Goal: Task Accomplishment & Management: Manage account settings

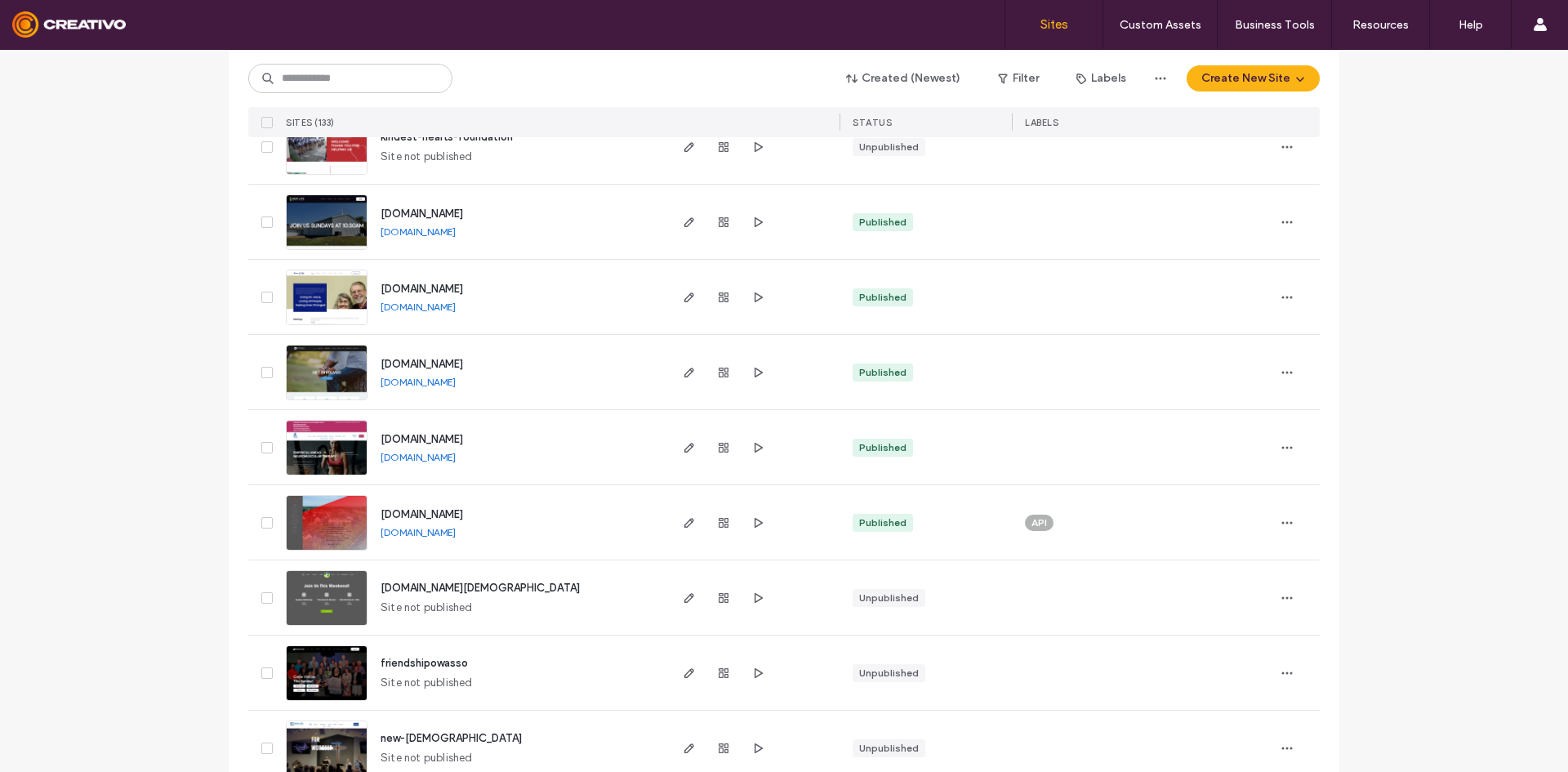
scroll to position [2696, 0]
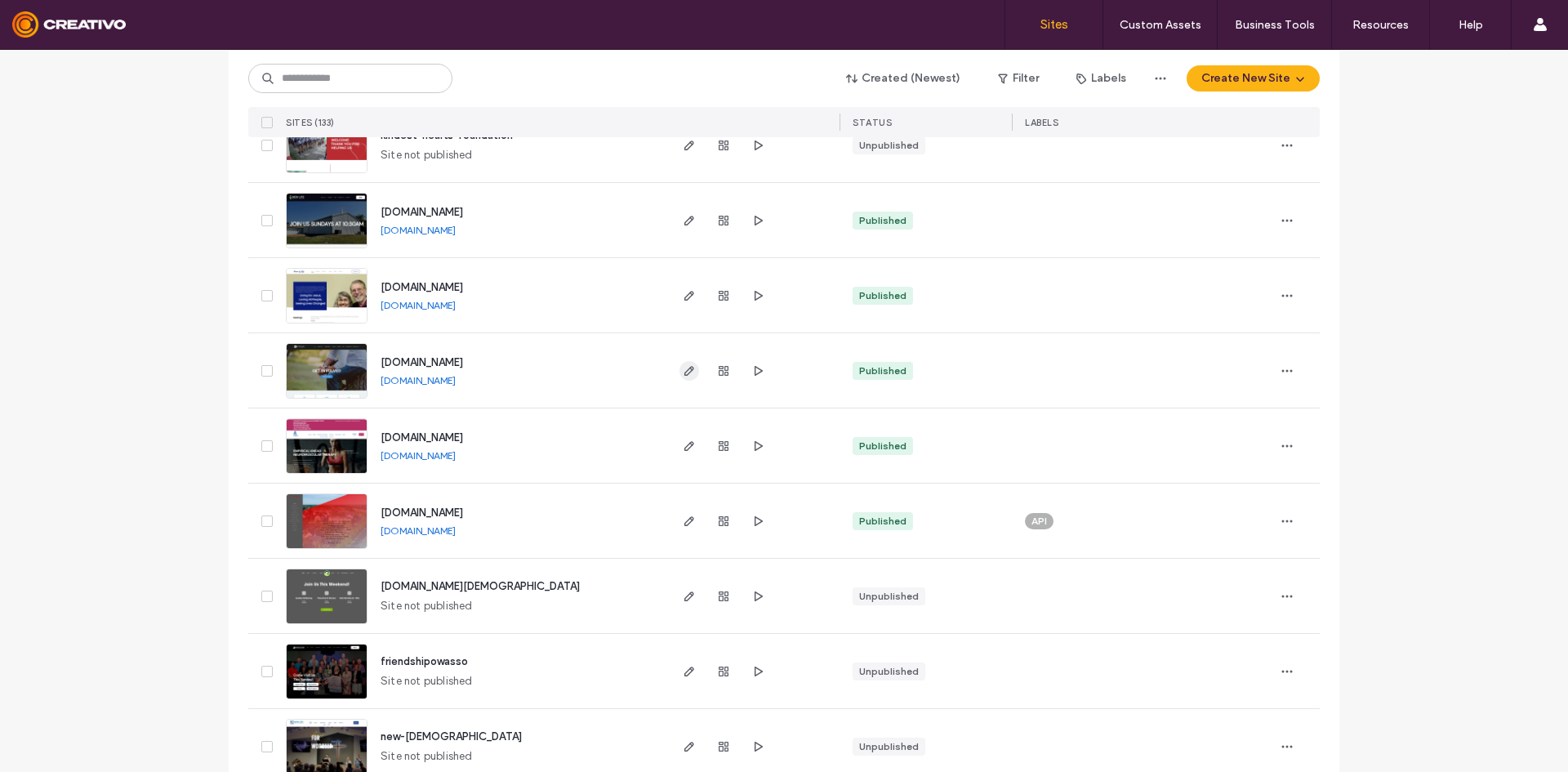
click at [682, 379] on span "button" at bounding box center [690, 371] width 20 height 20
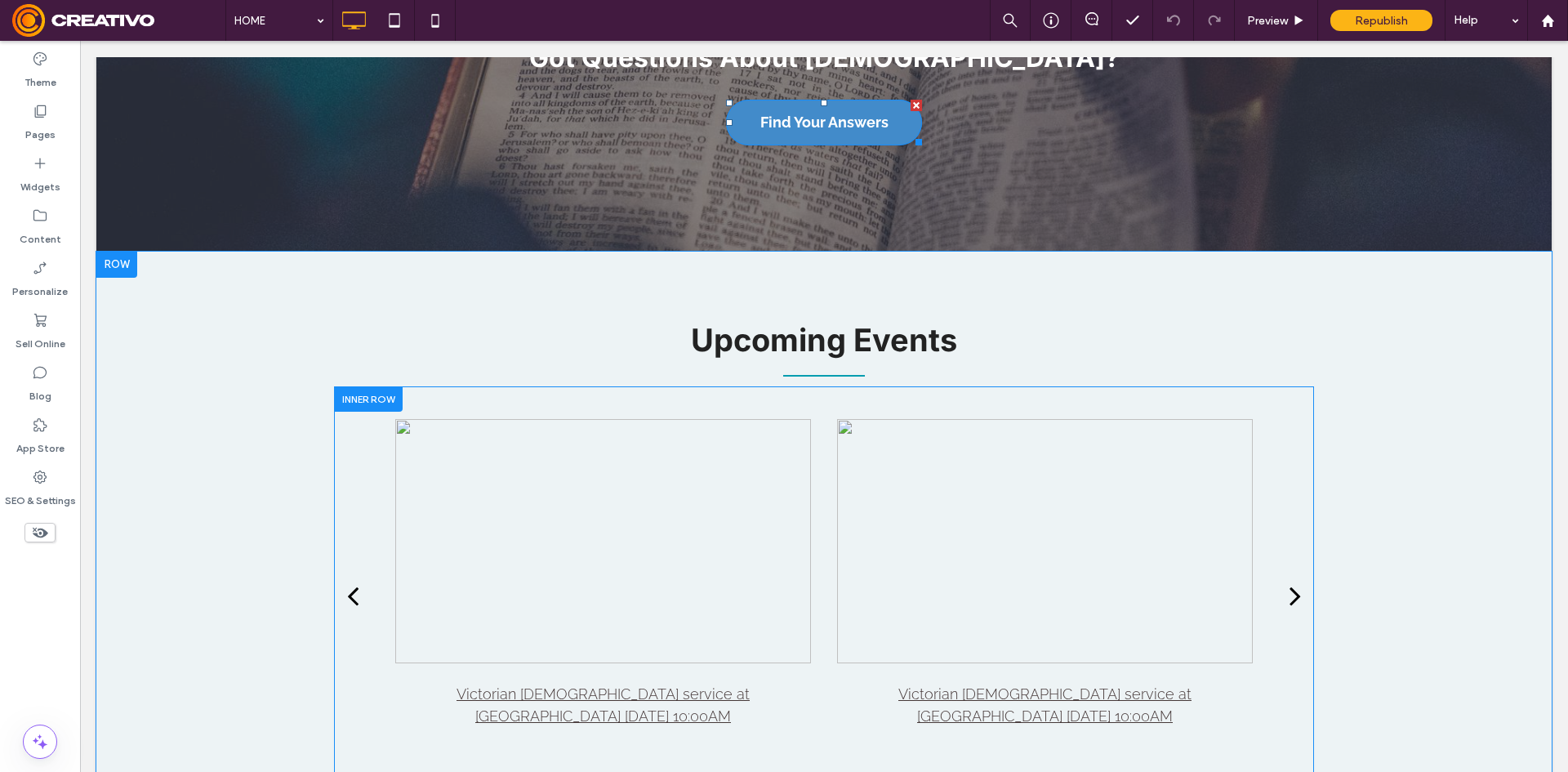
scroll to position [1879, 0]
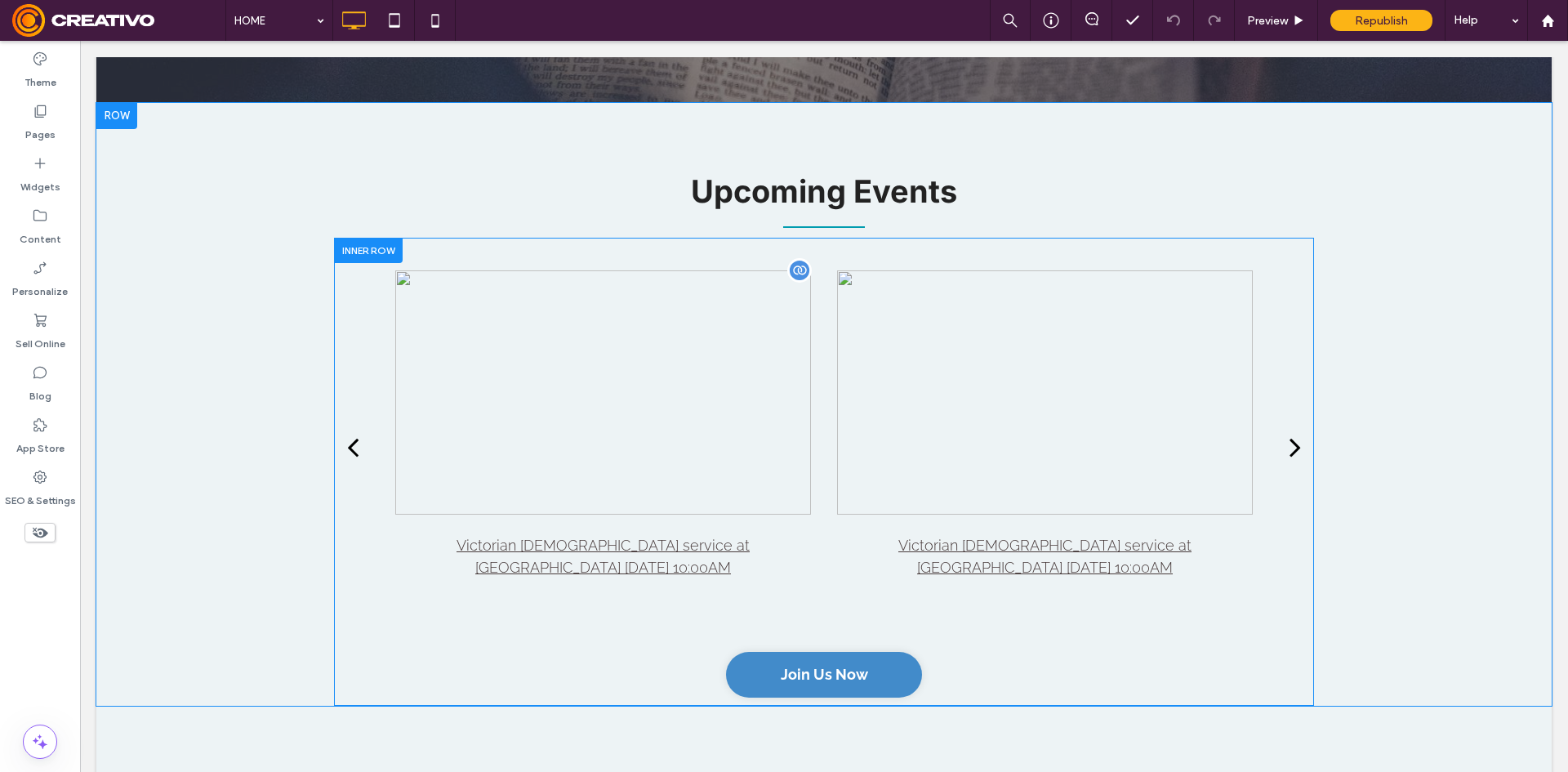
scroll to position [1879, 0]
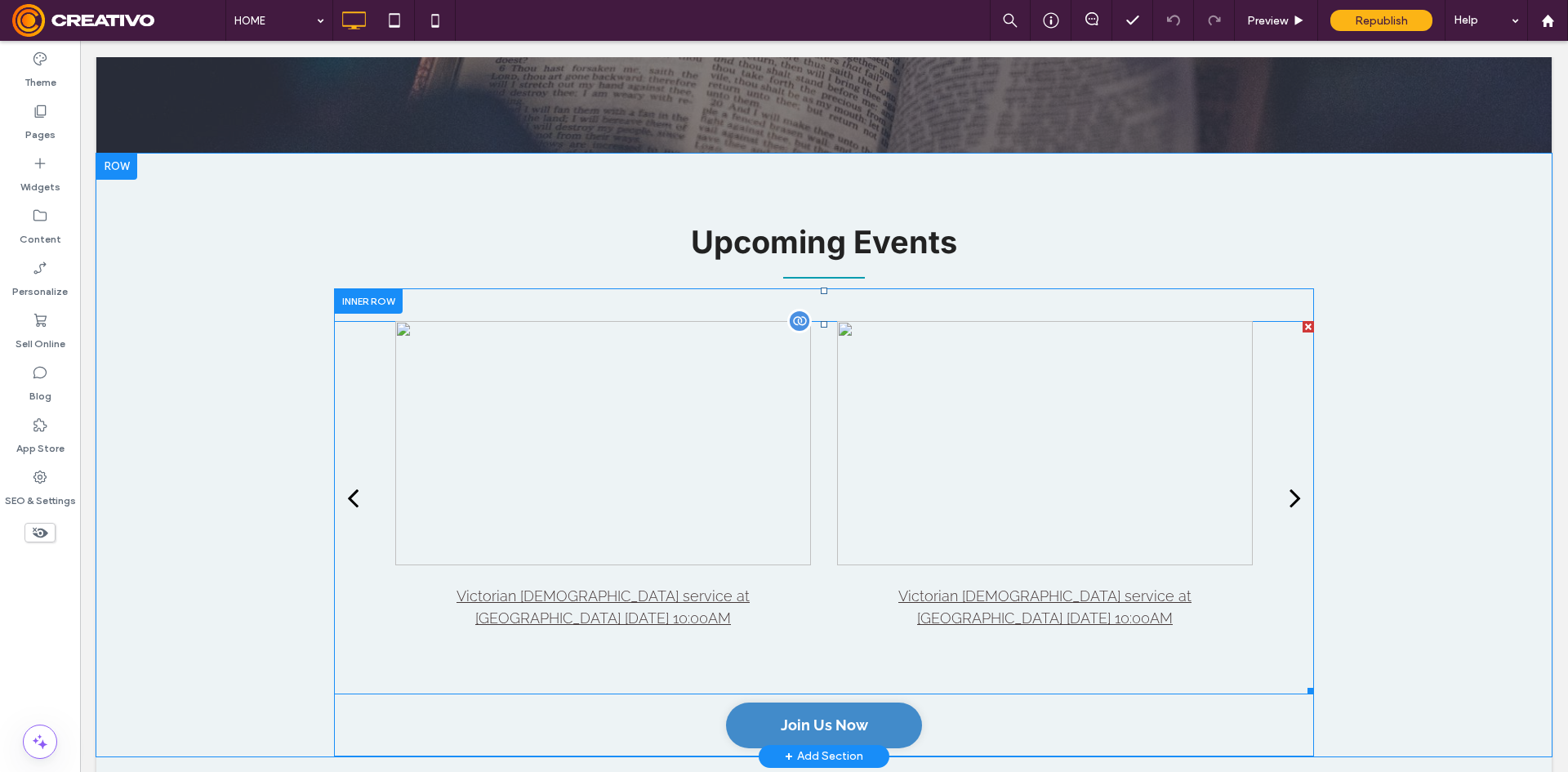
click at [465, 441] on div at bounding box center [602, 443] width 416 height 244
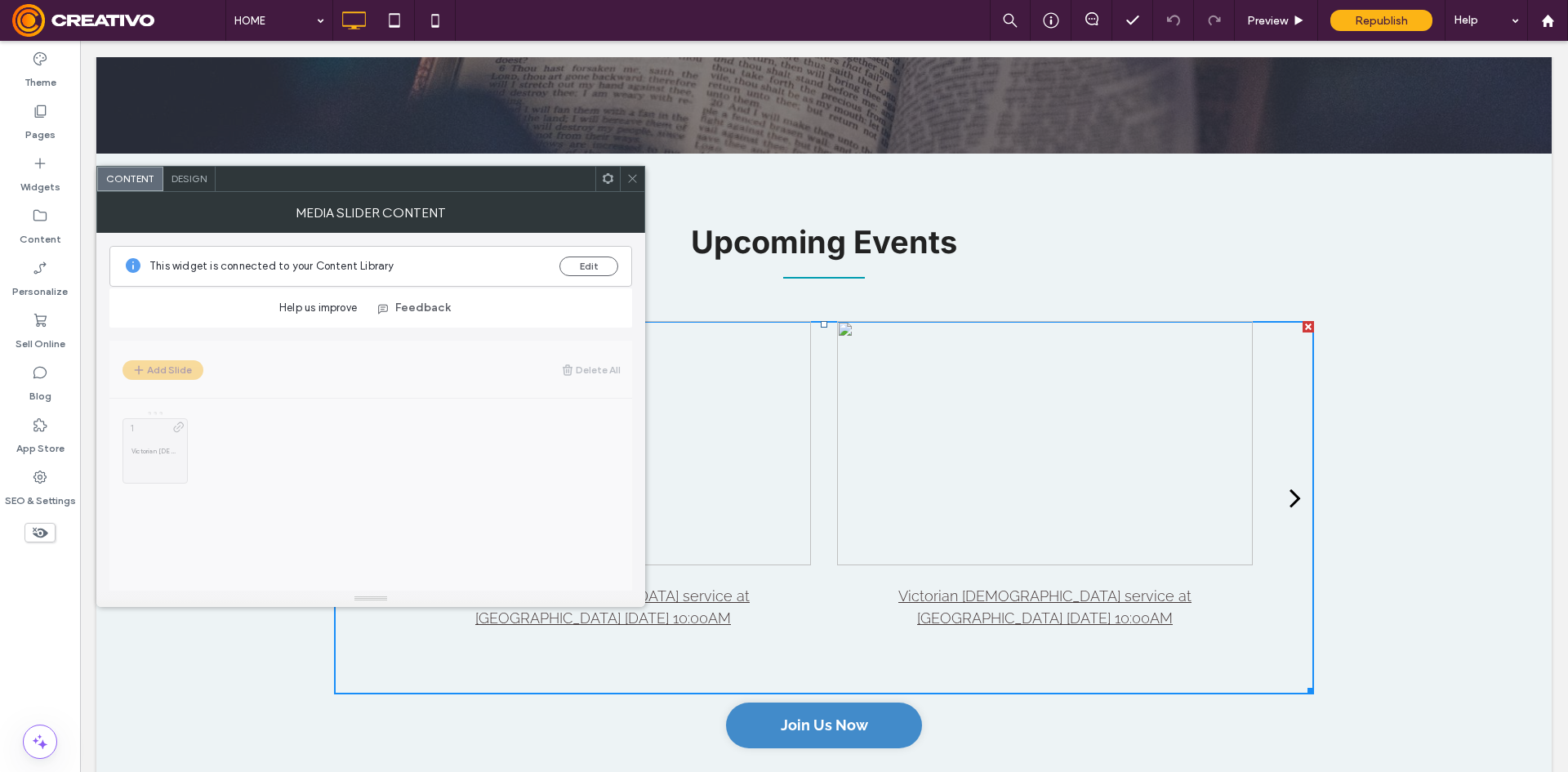
click at [634, 172] on icon at bounding box center [633, 179] width 13 height 13
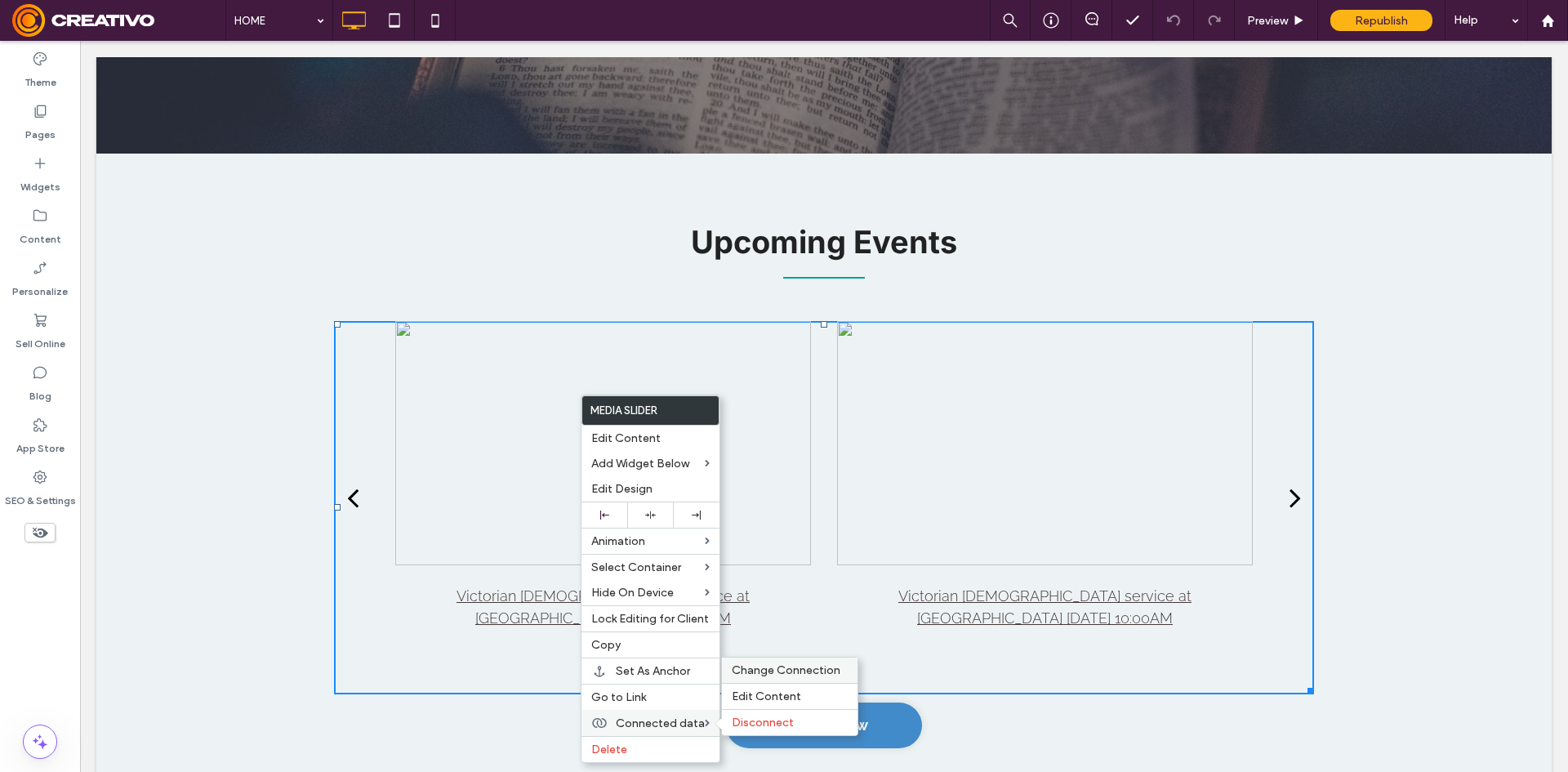
click at [780, 659] on div "Change Connection" at bounding box center [790, 670] width 135 height 25
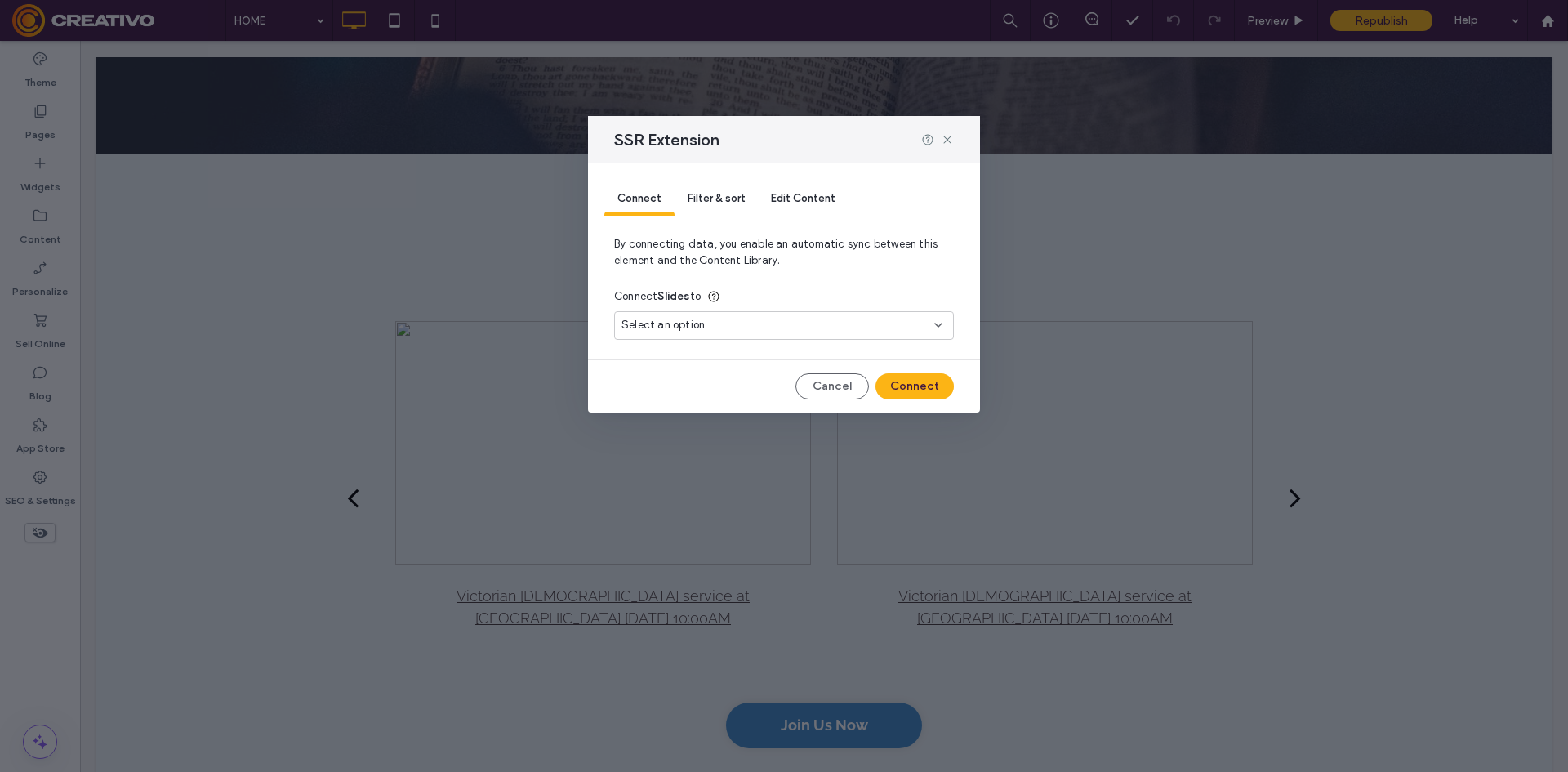
click at [714, 188] on div "Filter & sort" at bounding box center [716, 199] width 83 height 32
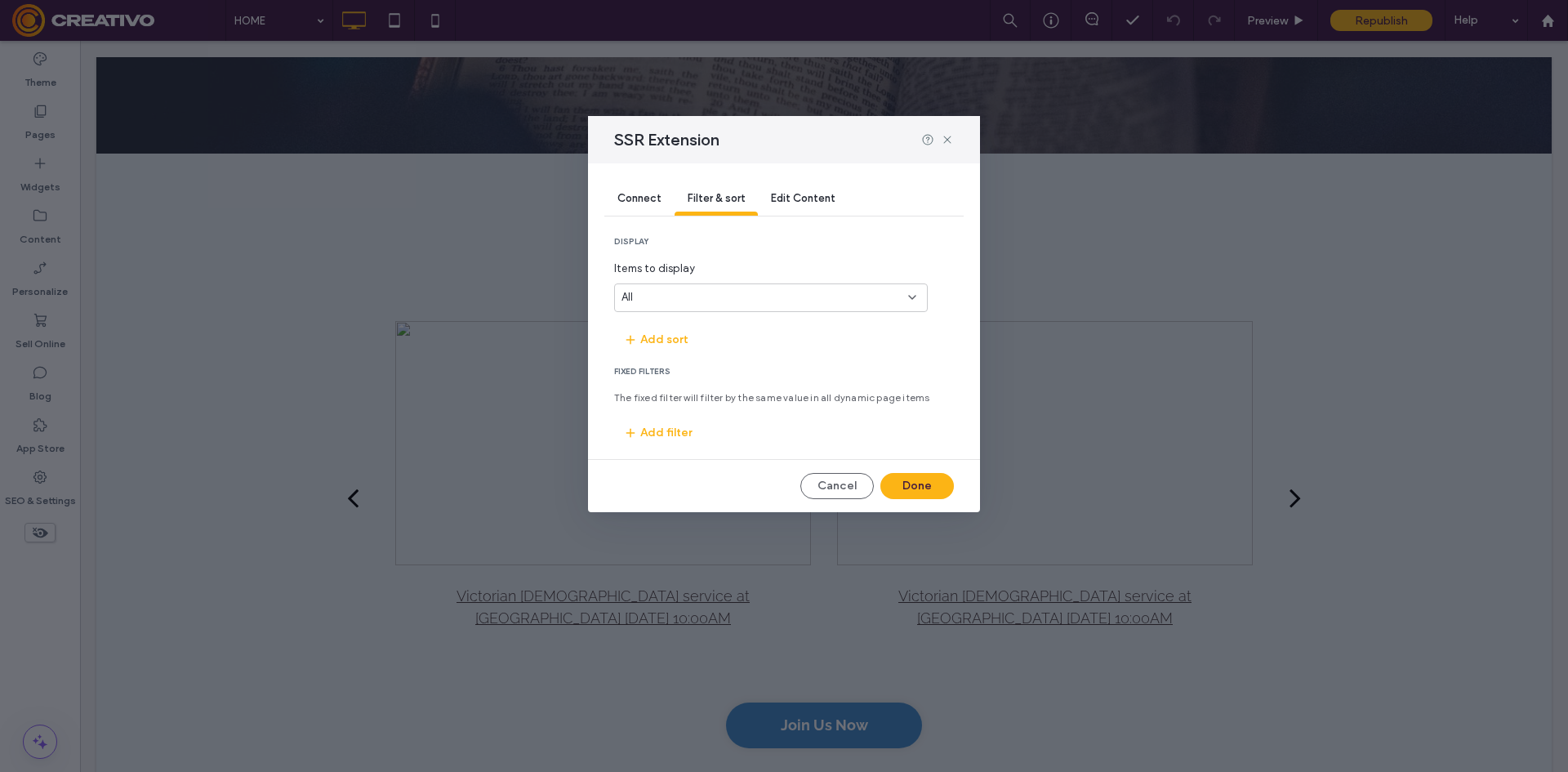
click at [790, 213] on div "Edit Content" at bounding box center [802, 199] width 91 height 32
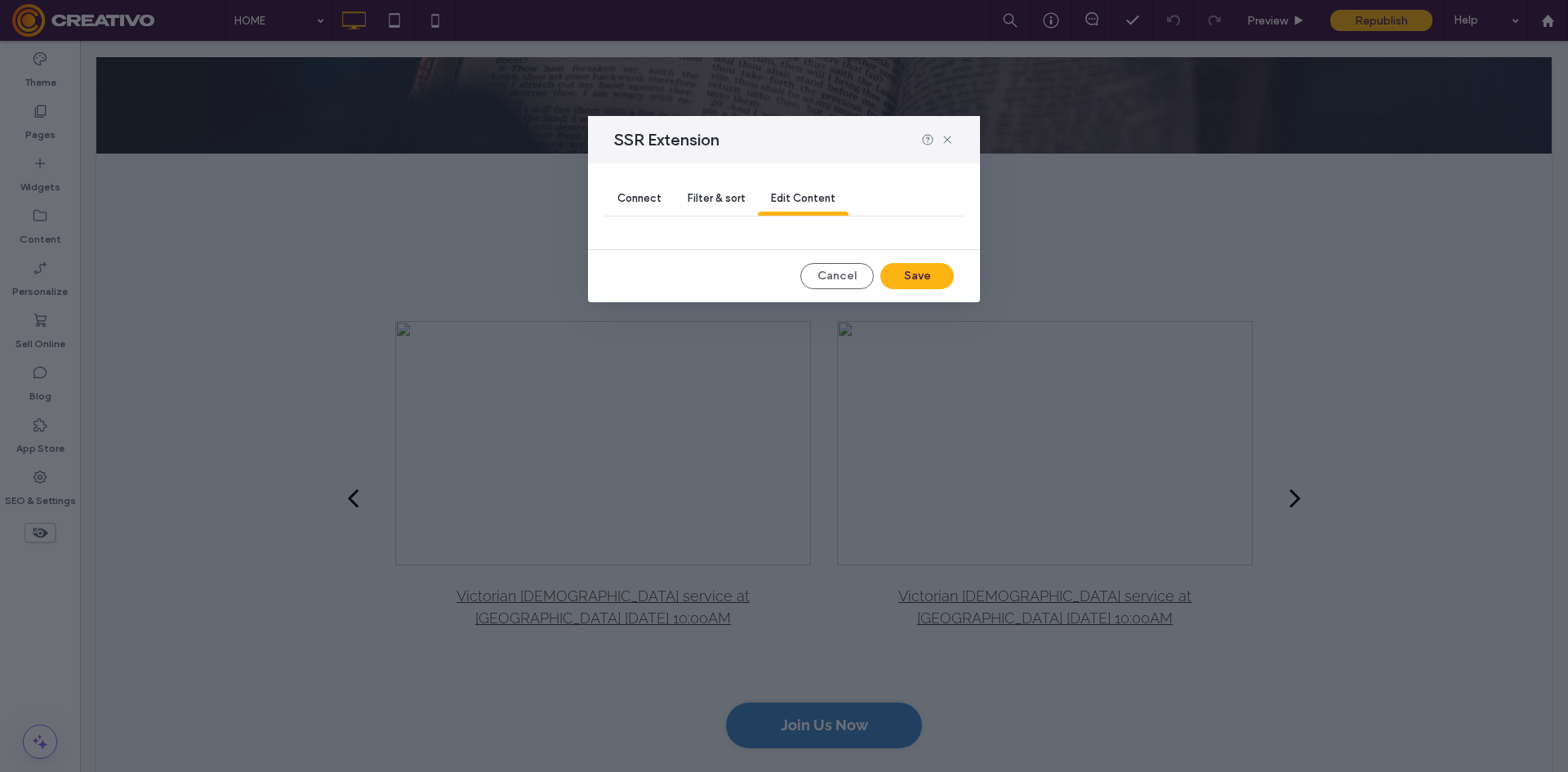
click at [632, 209] on div "Connect" at bounding box center [639, 199] width 70 height 32
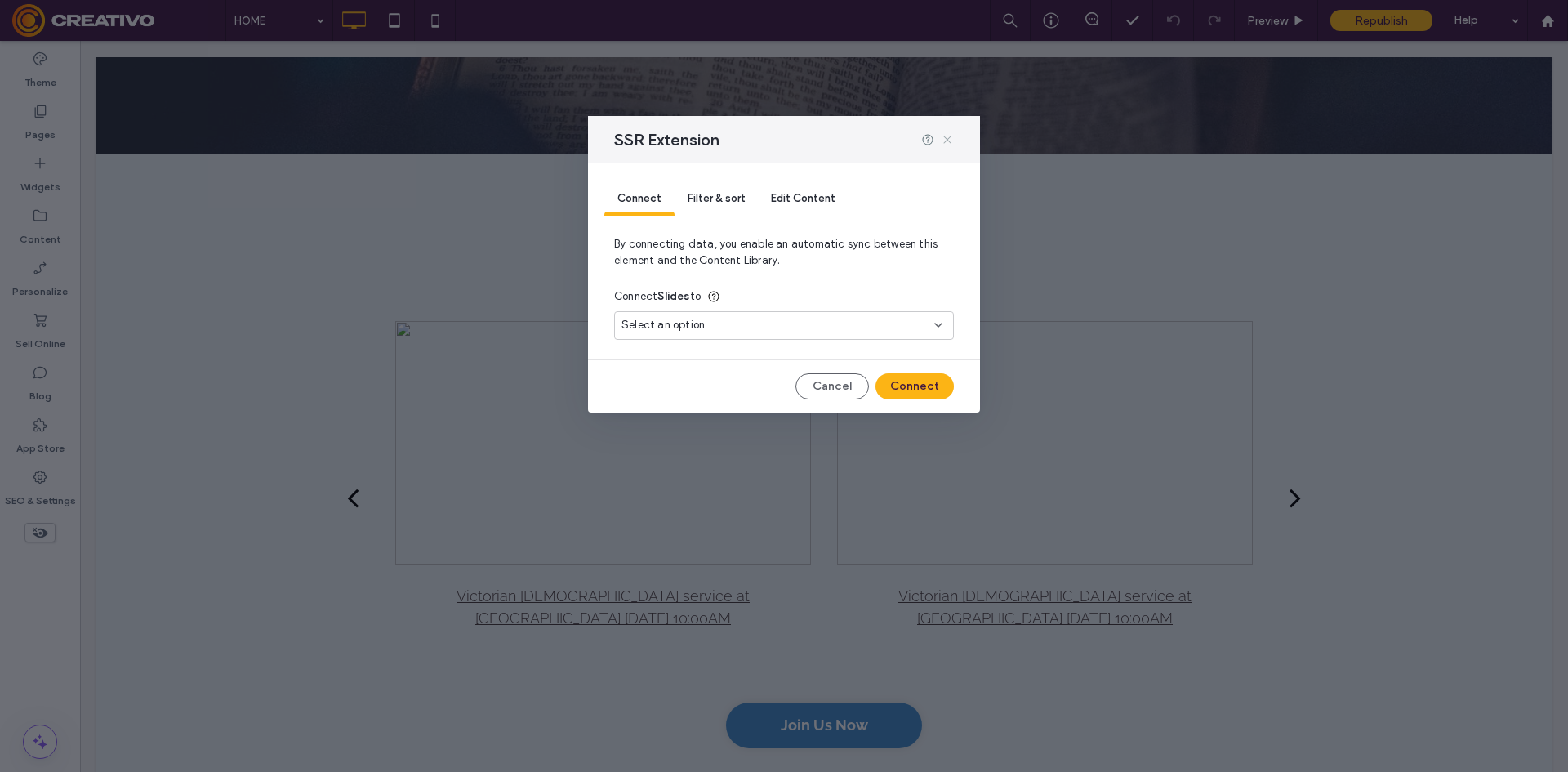
click at [948, 144] on icon at bounding box center [947, 140] width 13 height 13
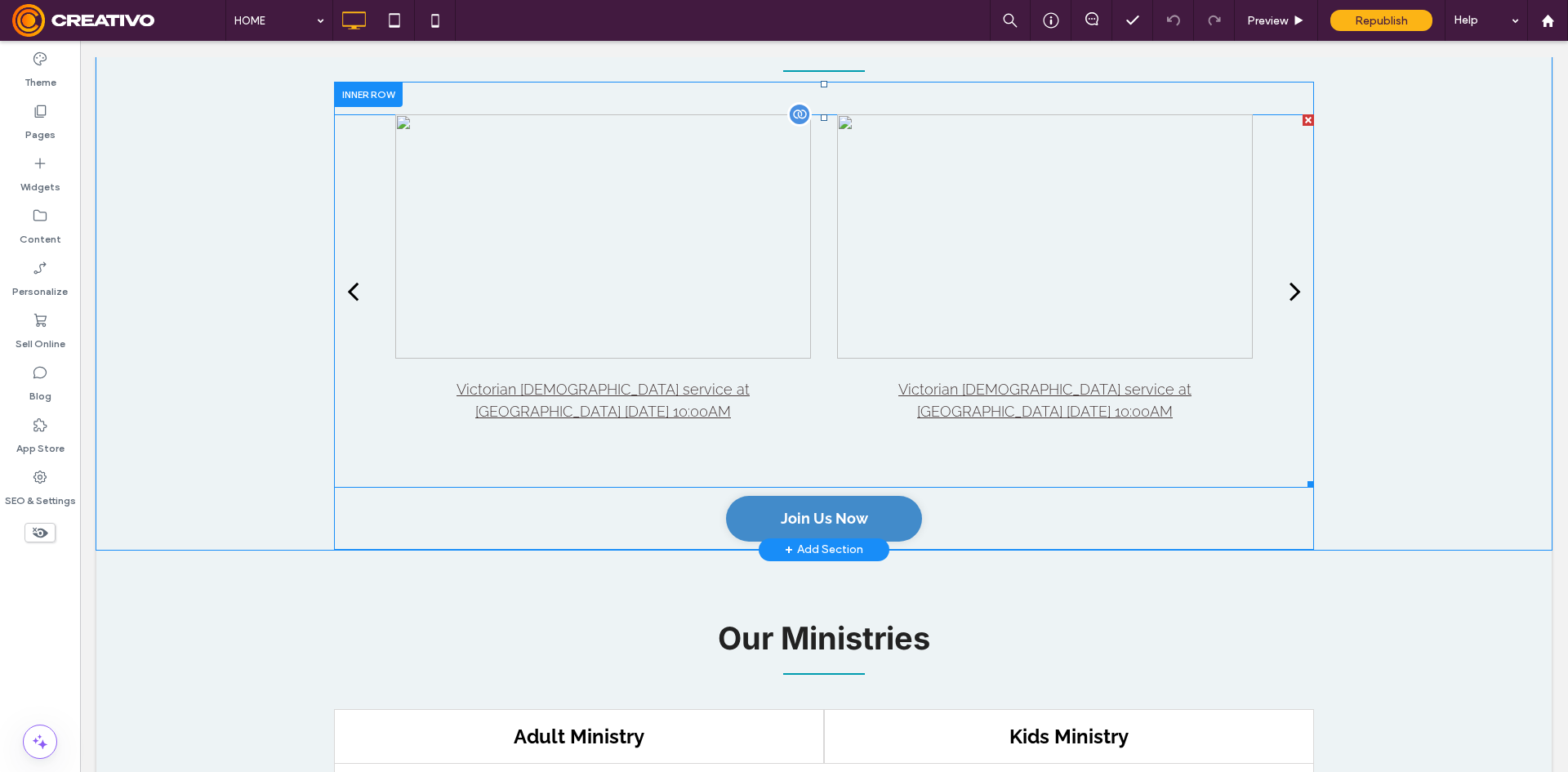
scroll to position [2124, 0]
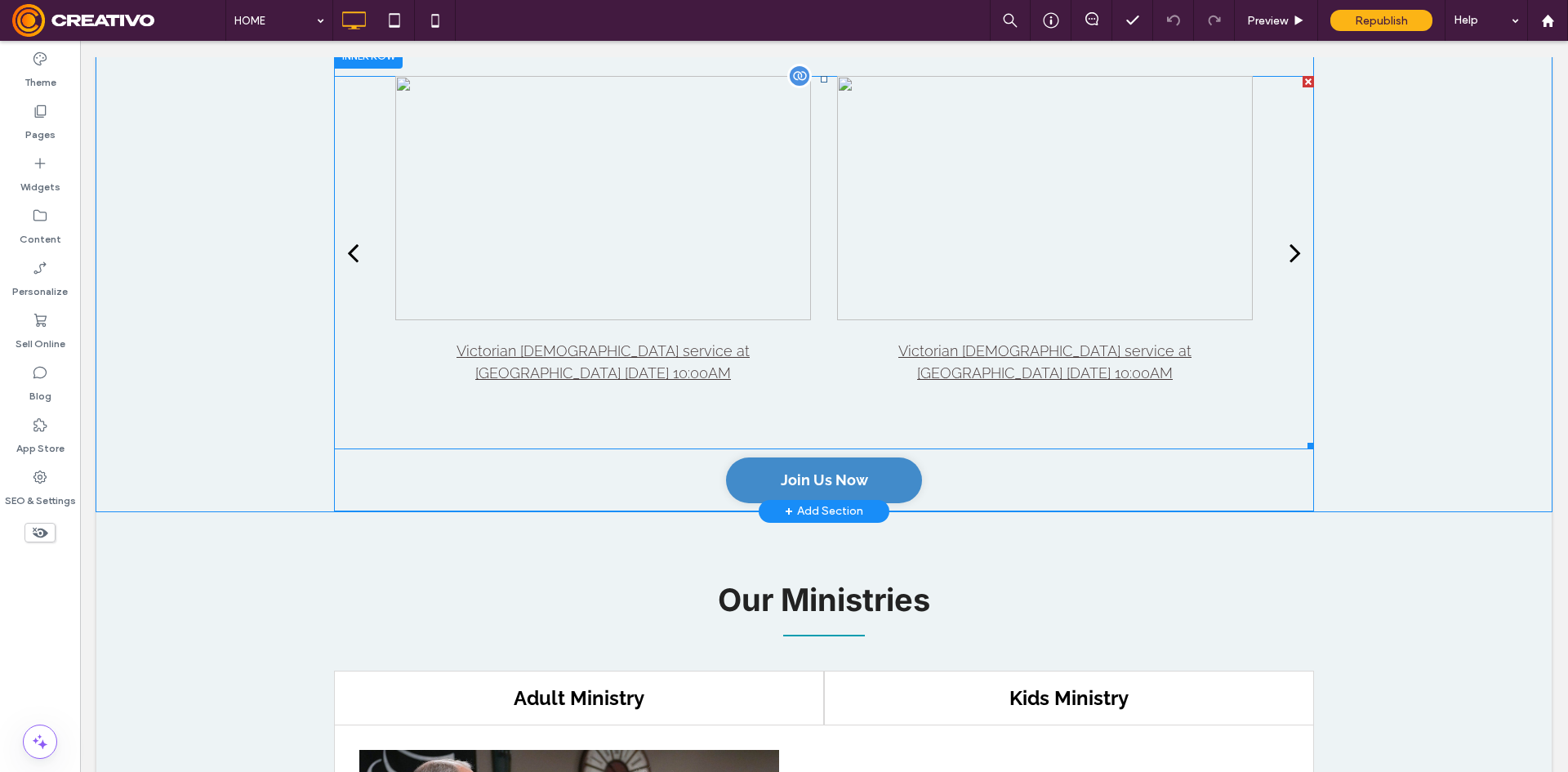
click at [547, 280] on div at bounding box center [602, 198] width 416 height 244
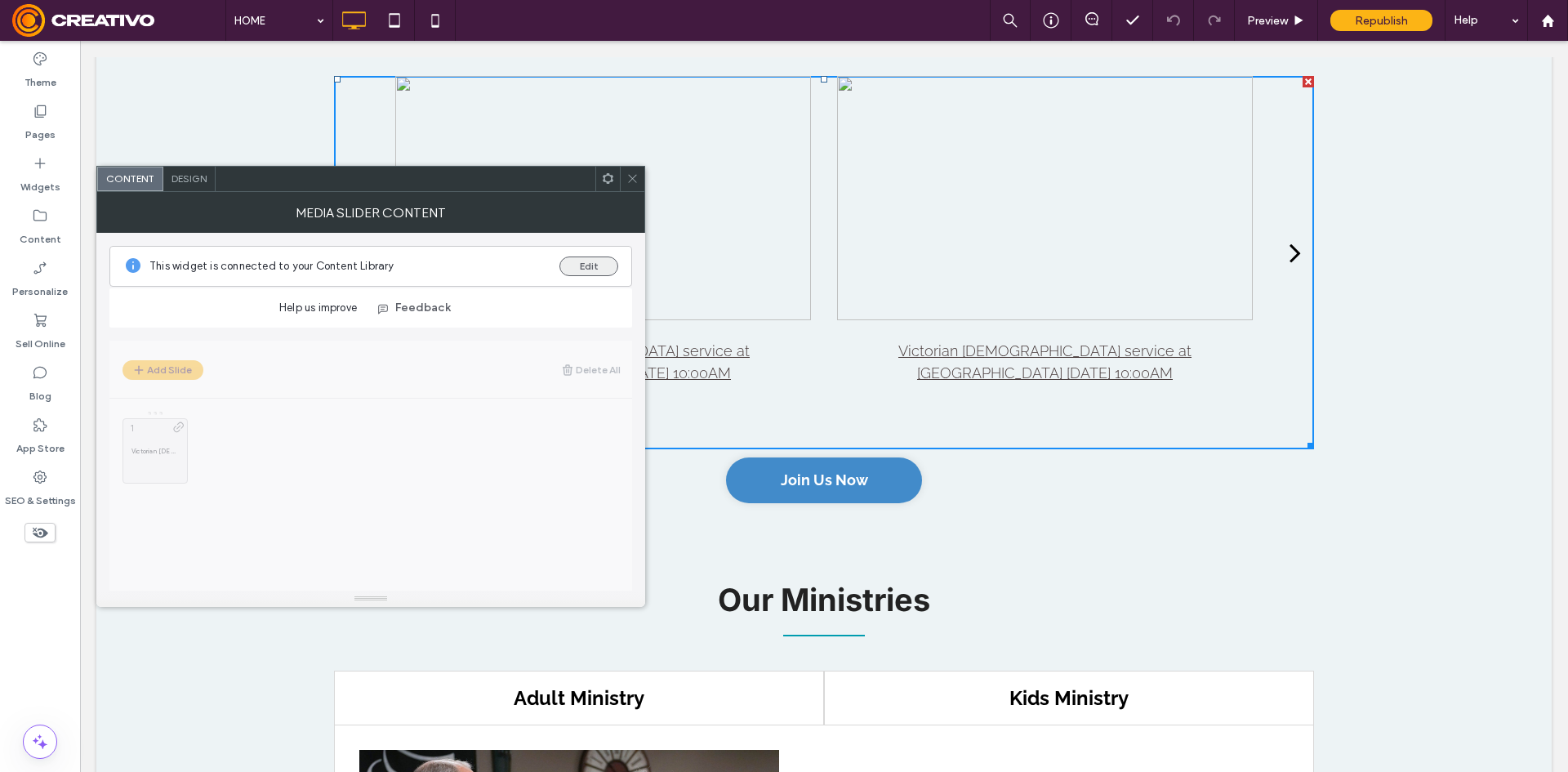
click at [579, 264] on button "Edit" at bounding box center [588, 266] width 59 height 20
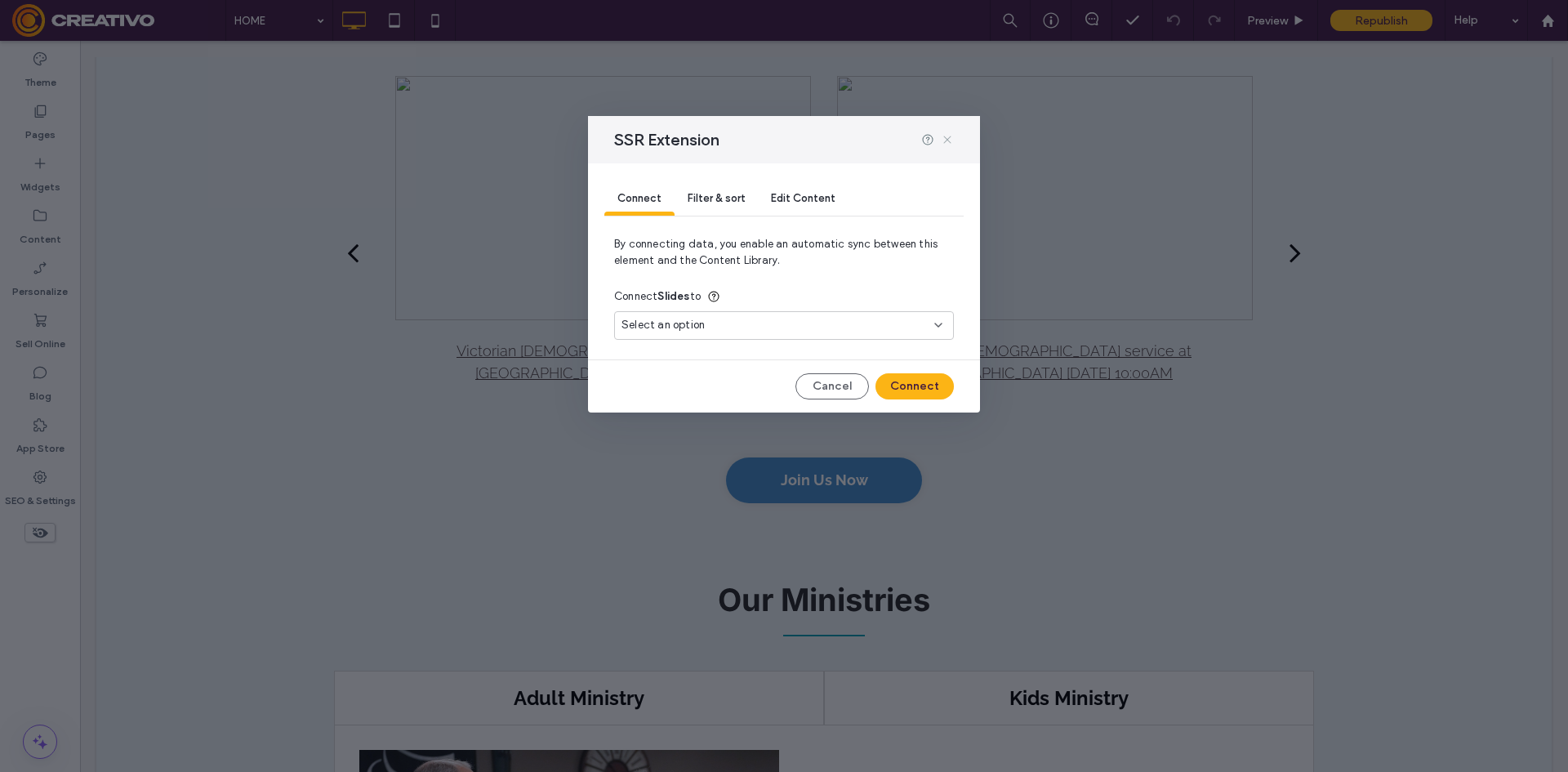
click at [949, 145] on icon at bounding box center [947, 140] width 13 height 13
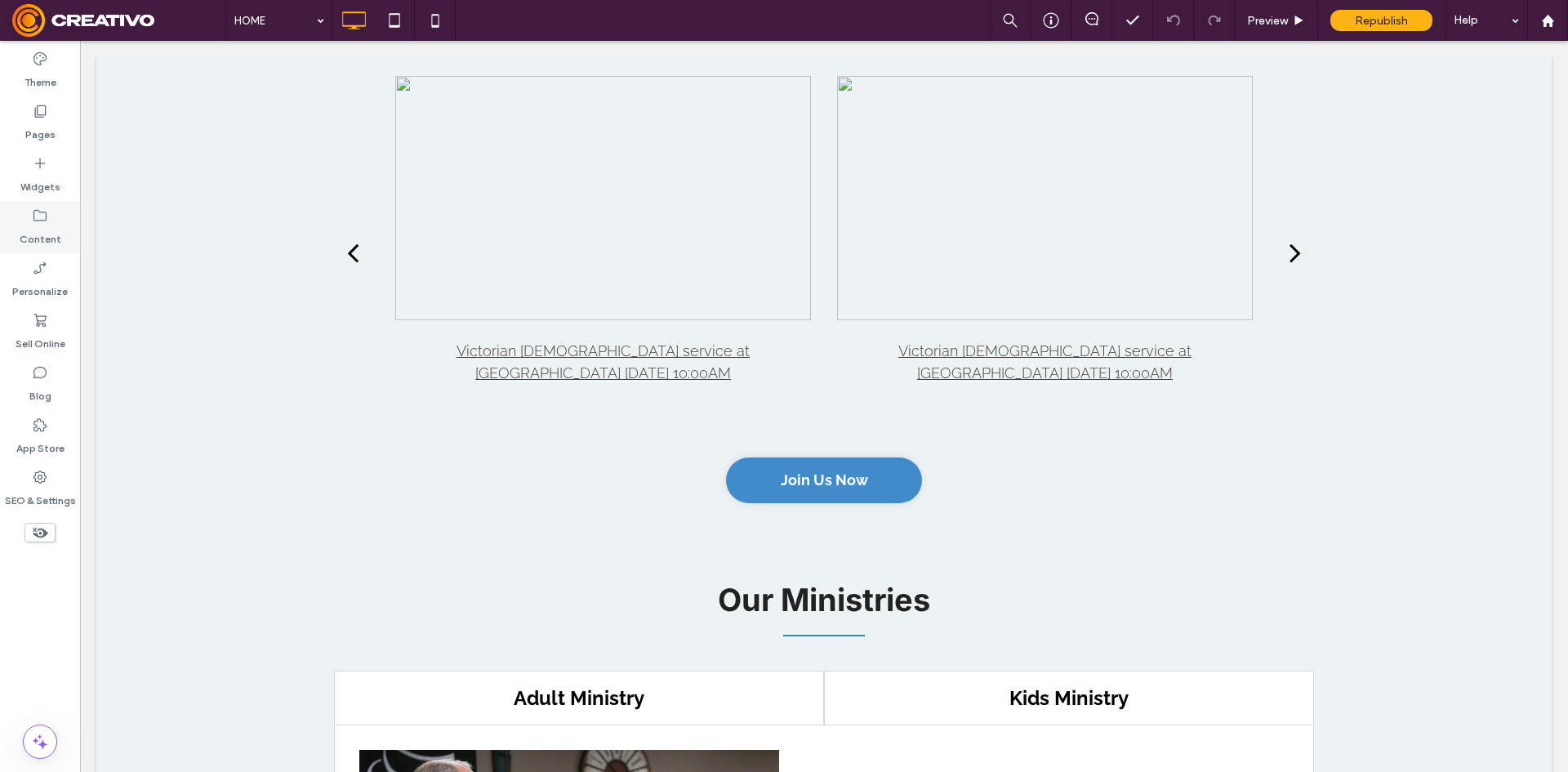
click at [50, 233] on label "Content" at bounding box center [41, 234] width 41 height 23
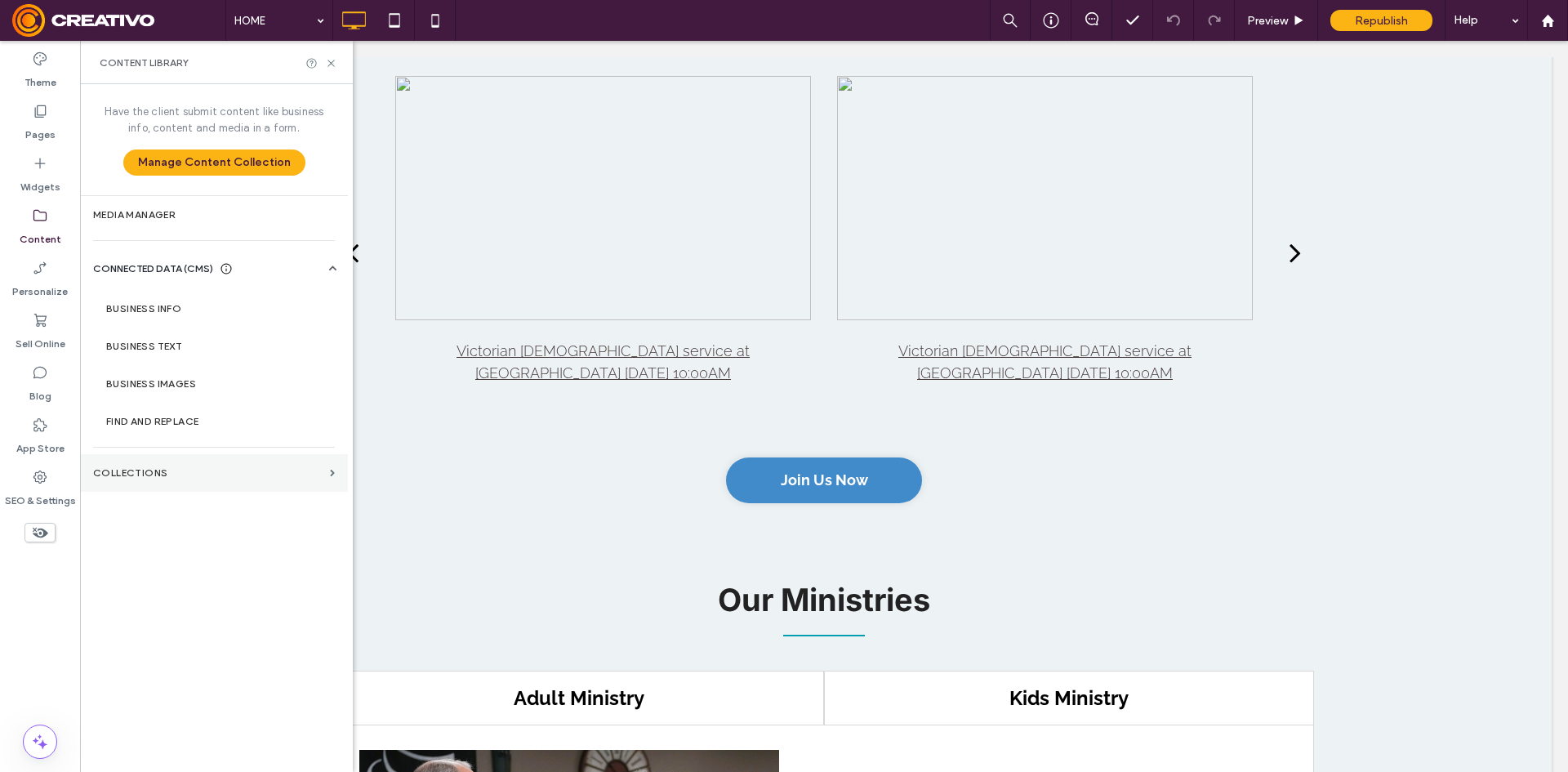
click at [186, 478] on label "Collections" at bounding box center [207, 473] width 230 height 12
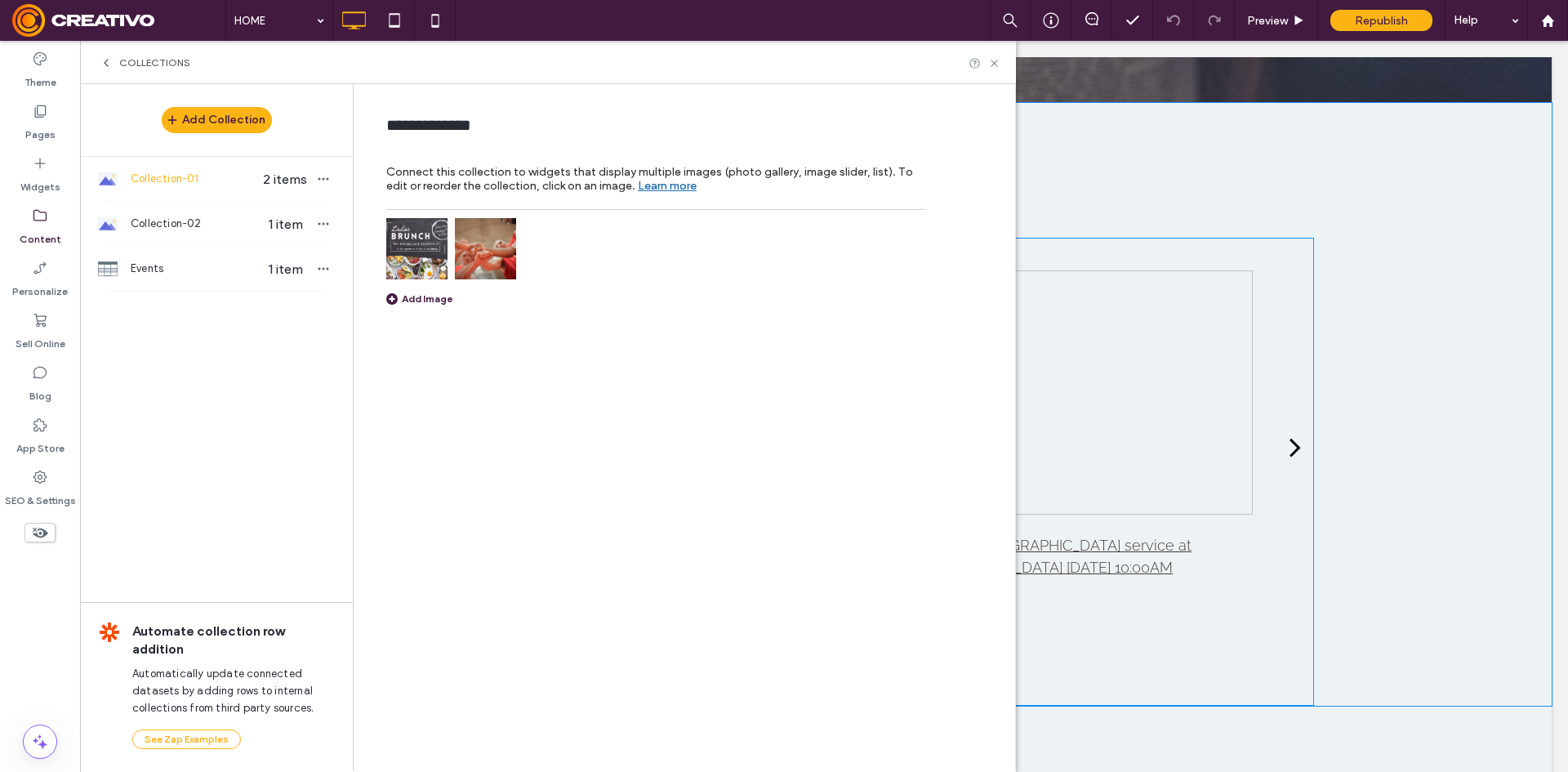
scroll to position [1879, 0]
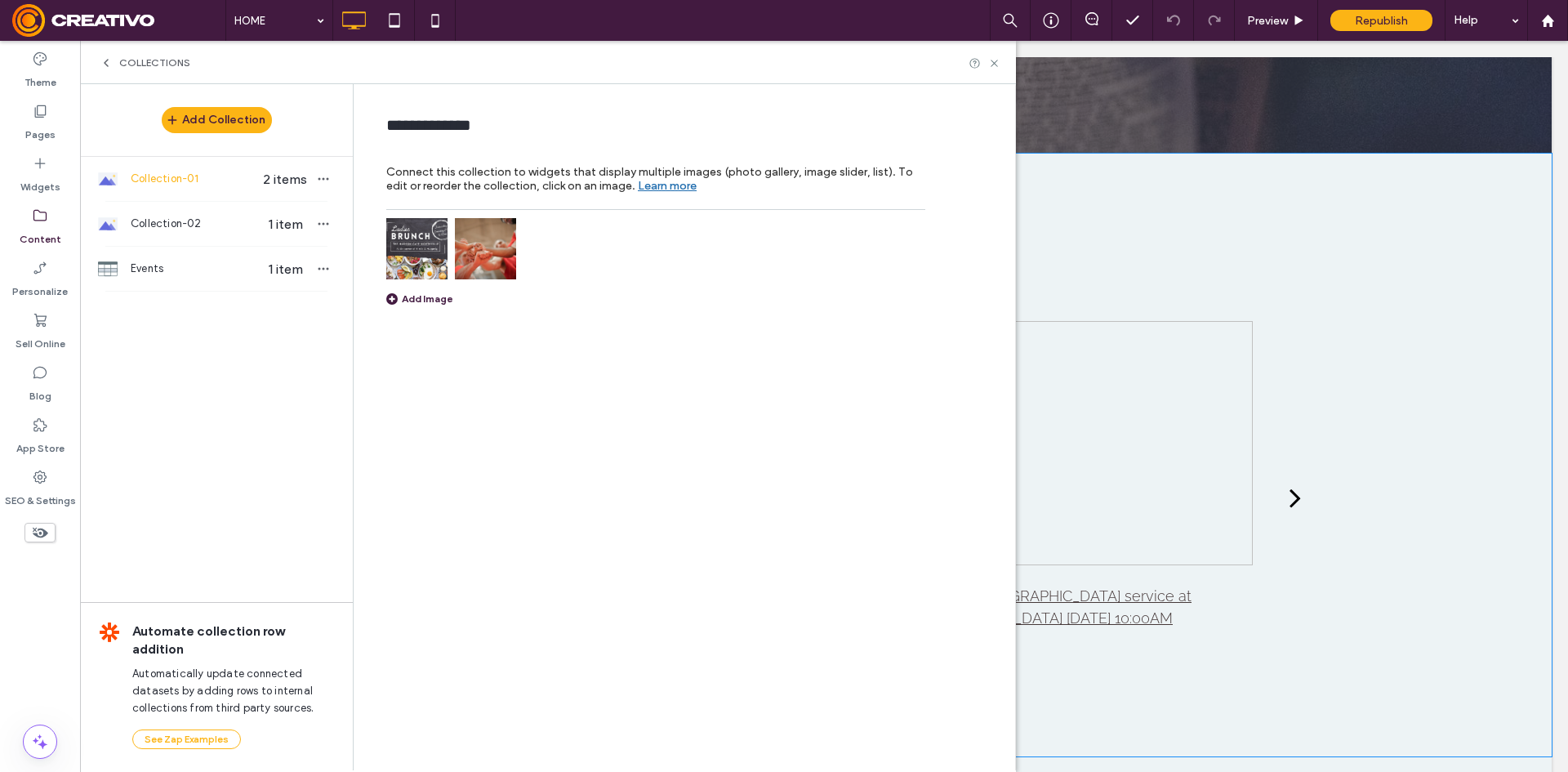
click at [1361, 452] on div "Upcoming Events Button Baskets given to residents at Alan Terrace Button Trunk …" at bounding box center [824, 455] width 1455 height 602
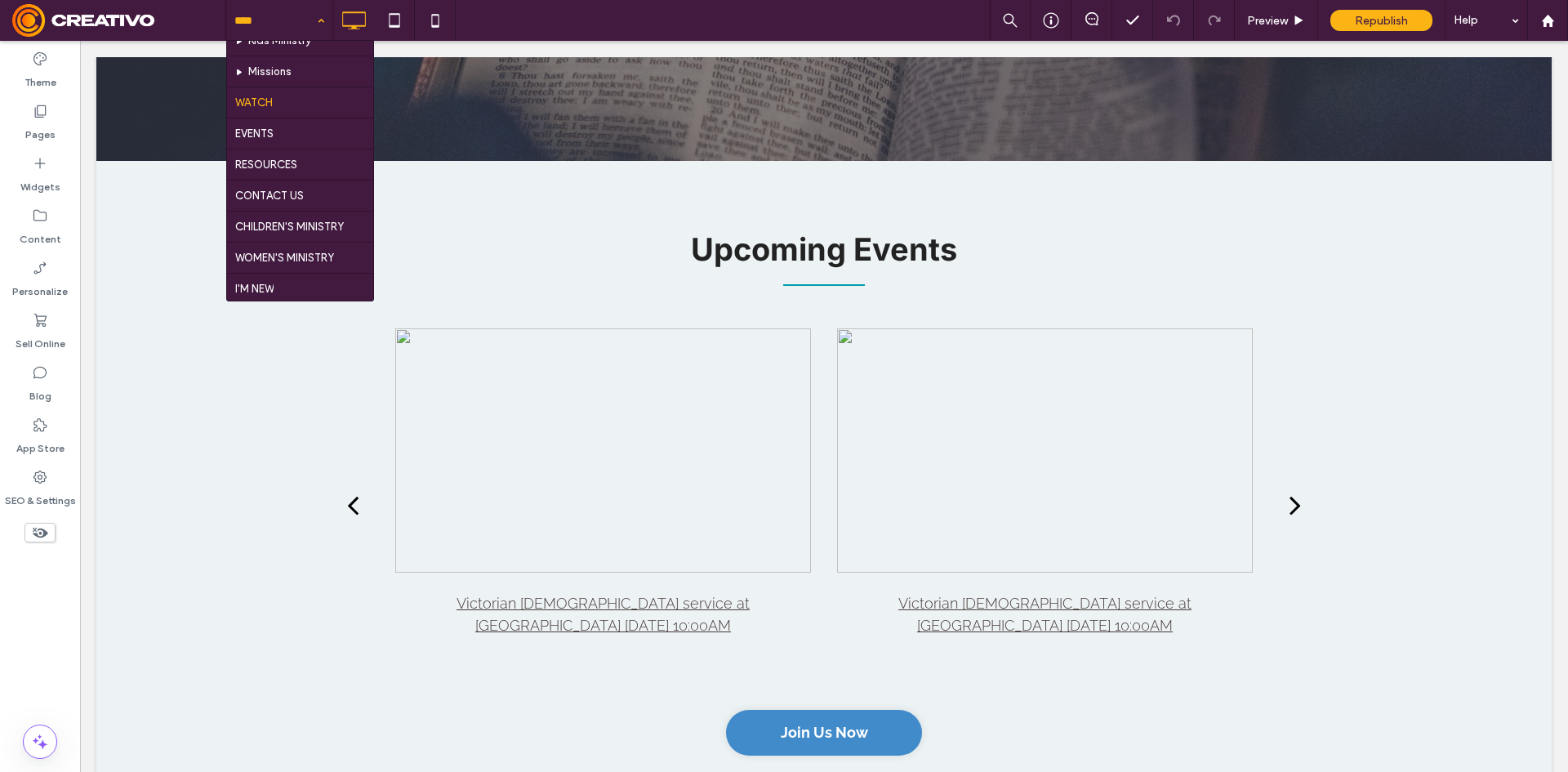
scroll to position [245, 0]
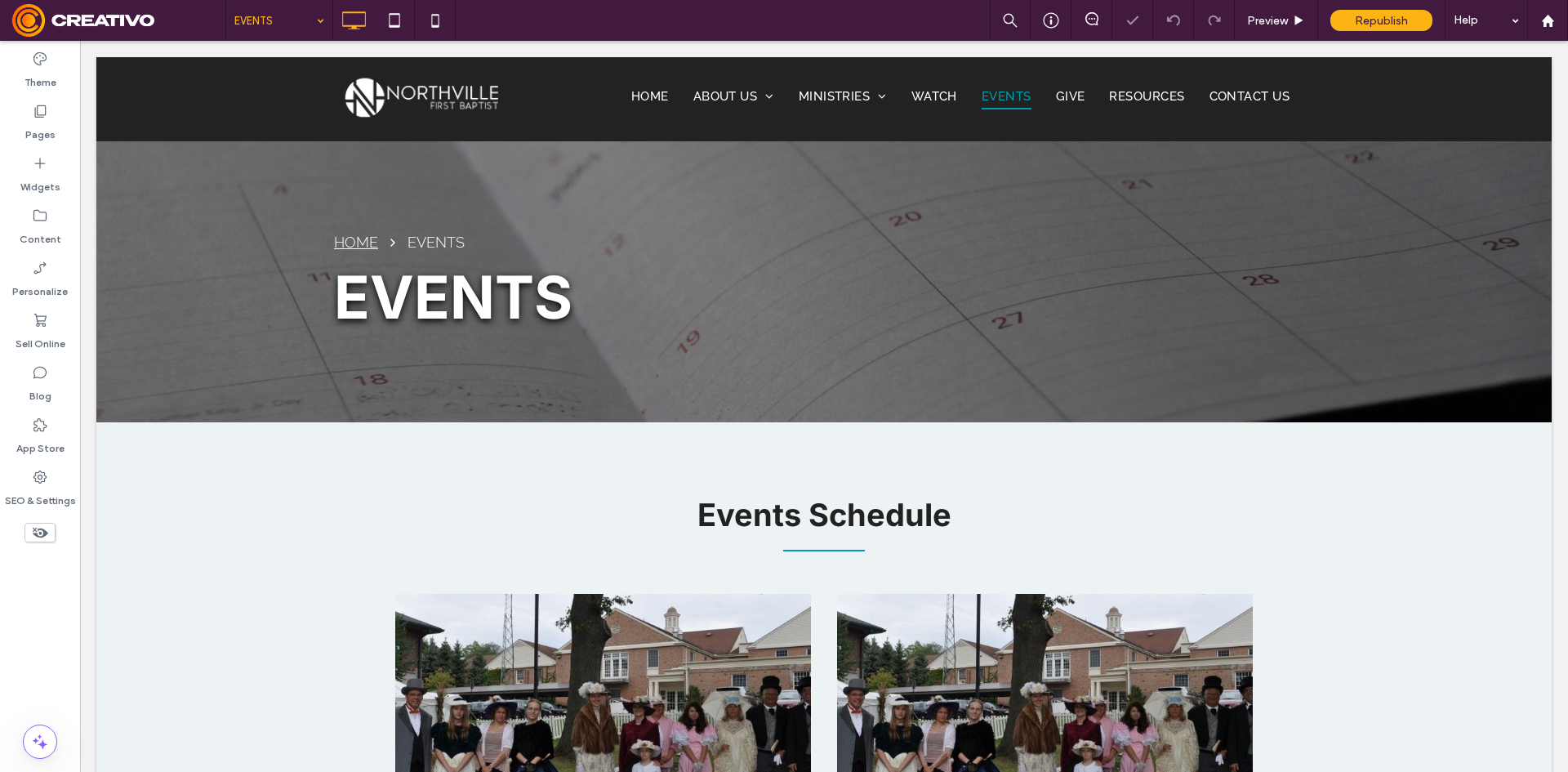
scroll to position [163, 0]
